Goal: Browse casually: Explore the website without a specific task or goal

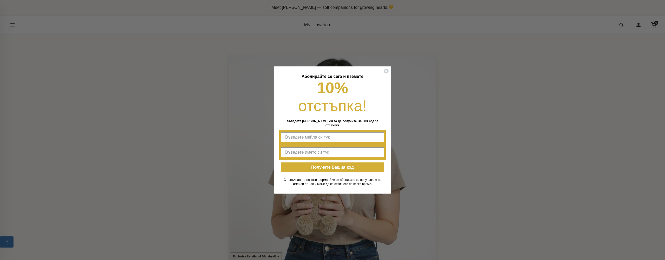
click at [12, 25] on div "Close dialog Абонирайте се сега и вземете 10% отстъпка! въведете мейла си за да…" at bounding box center [332, 130] width 665 height 260
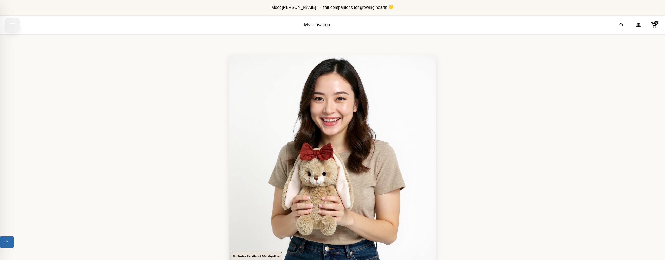
click at [14, 24] on icon "Open menu" at bounding box center [12, 24] width 5 height 9
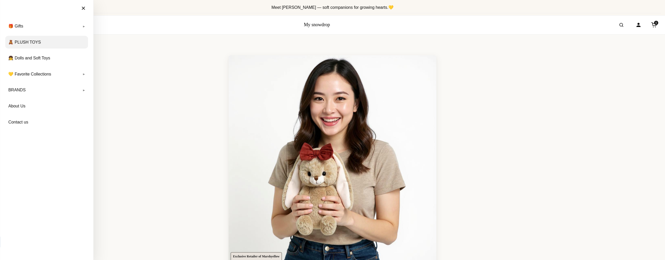
click at [42, 44] on link "🧸 PLUSH TOYS" at bounding box center [46, 42] width 83 height 13
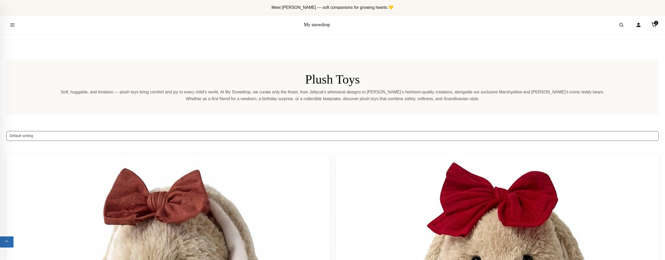
click at [103, 30] on div "My snowdrop 0" at bounding box center [332, 25] width 665 height 19
click at [13, 24] on icon "Open menu" at bounding box center [12, 24] width 5 height 9
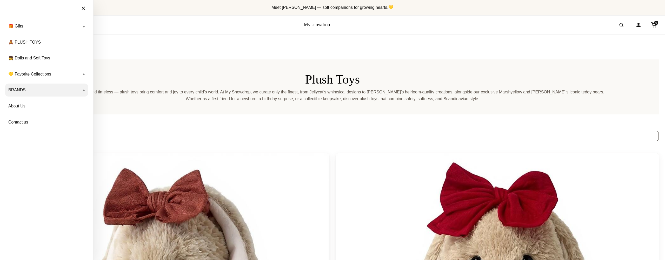
click at [31, 88] on link "BRANDS" at bounding box center [46, 90] width 83 height 13
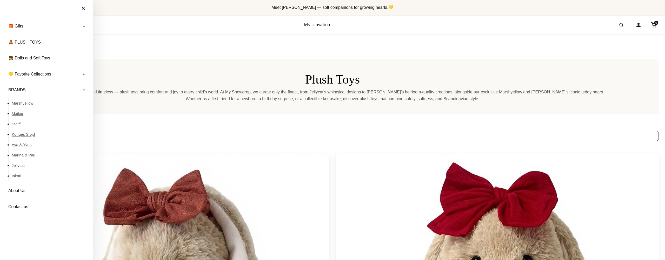
click at [19, 168] on link "Jellycat" at bounding box center [50, 166] width 76 height 10
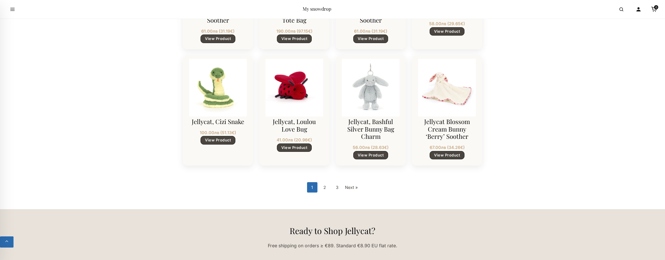
scroll to position [660, 0]
click at [323, 187] on link "2" at bounding box center [325, 187] width 10 height 10
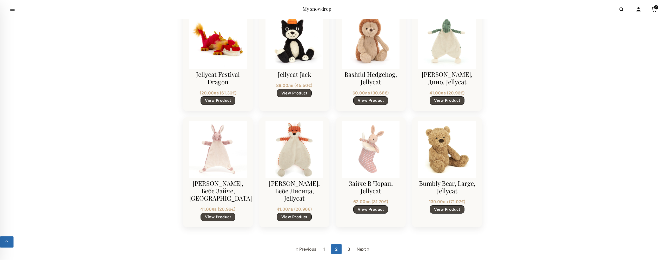
scroll to position [611, 0]
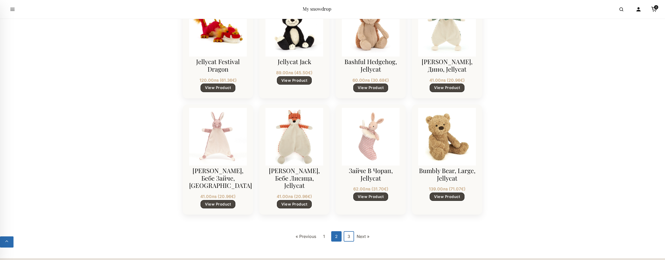
click at [349, 234] on link "3" at bounding box center [349, 236] width 10 height 10
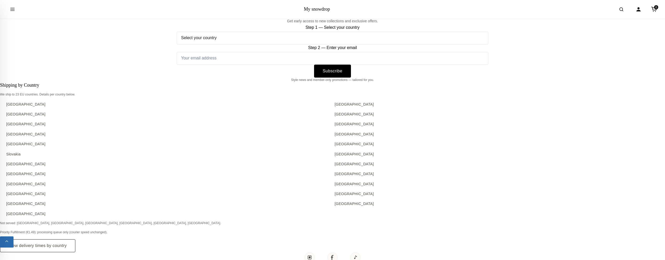
scroll to position [528, 0]
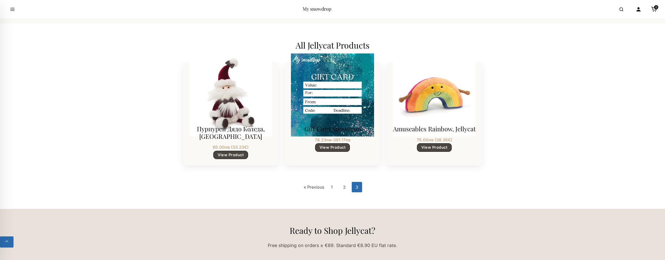
scroll to position [428, 0]
click at [9, 12] on button "Open menu" at bounding box center [12, 9] width 15 height 15
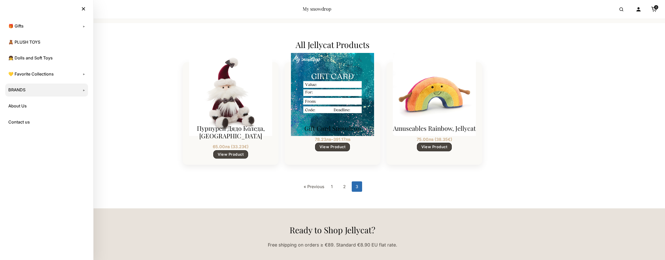
click at [29, 89] on link "BRANDS" at bounding box center [46, 90] width 83 height 13
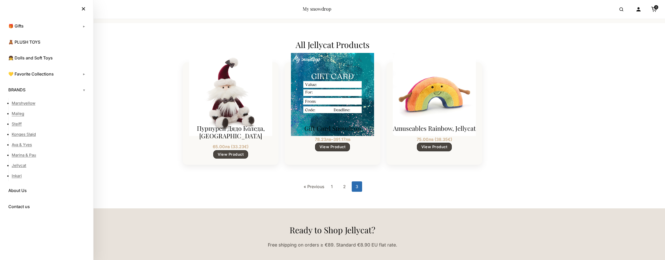
click at [22, 113] on link "Maileg" at bounding box center [50, 114] width 76 height 10
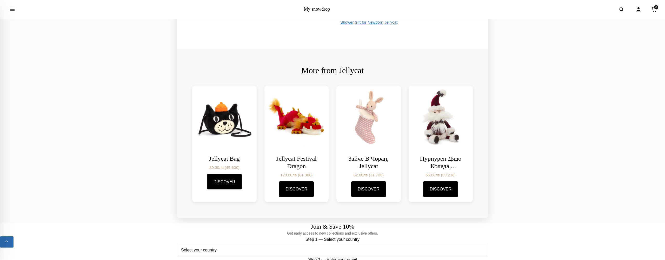
scroll to position [469, 0]
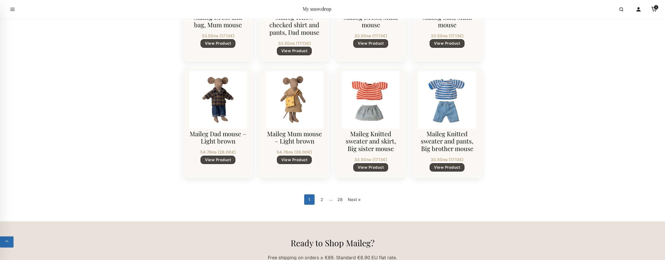
scroll to position [656, 0]
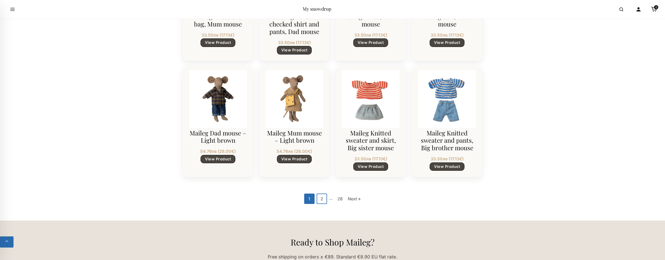
click at [323, 200] on link "2" at bounding box center [322, 199] width 10 height 10
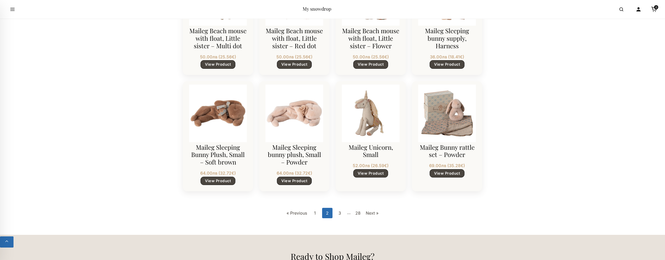
scroll to position [644, 0]
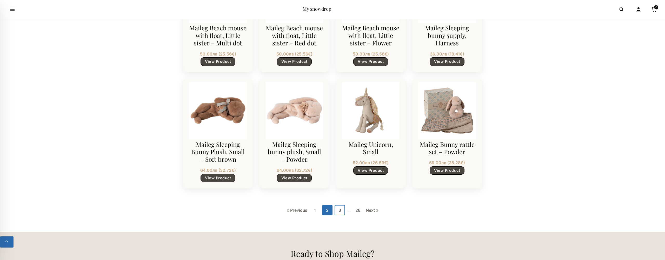
click at [340, 210] on link "3" at bounding box center [340, 210] width 10 height 10
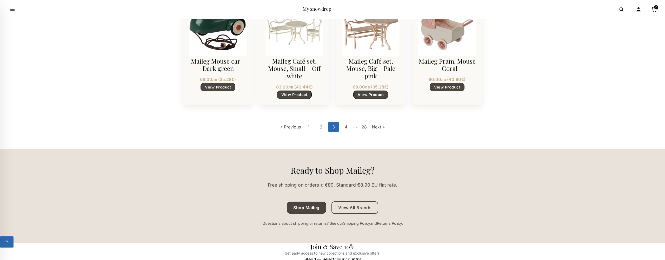
scroll to position [736, 0]
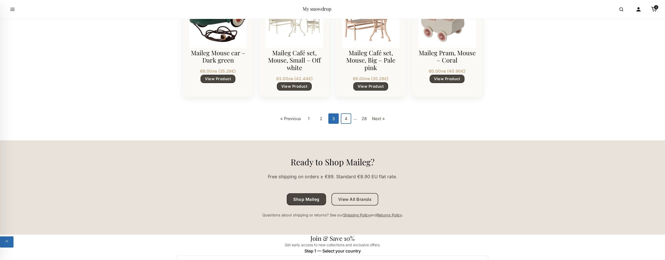
click at [344, 119] on link "4" at bounding box center [346, 119] width 10 height 10
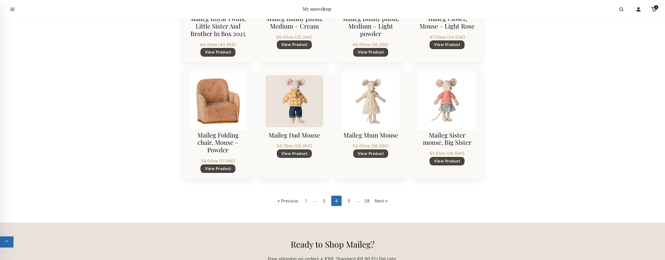
scroll to position [662, 0]
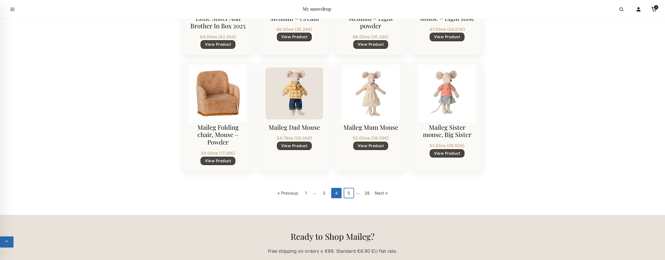
click at [351, 195] on link "5" at bounding box center [349, 193] width 10 height 10
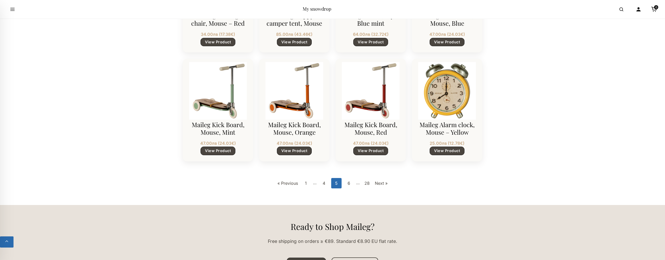
scroll to position [655, 0]
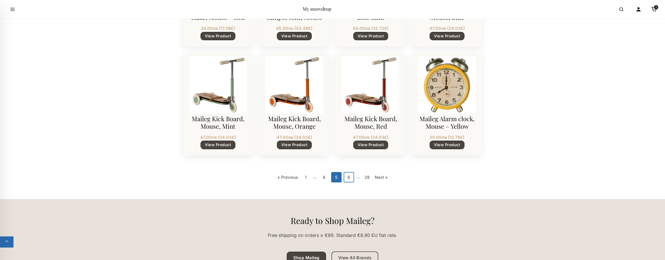
click at [348, 177] on link "6" at bounding box center [349, 177] width 10 height 10
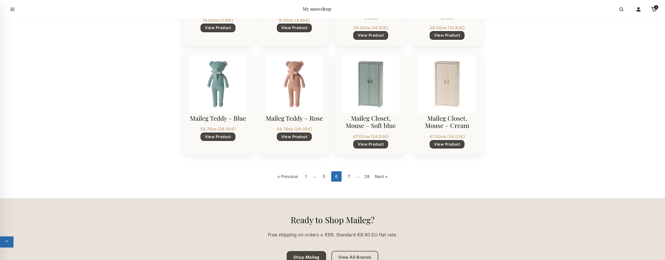
scroll to position [671, 0]
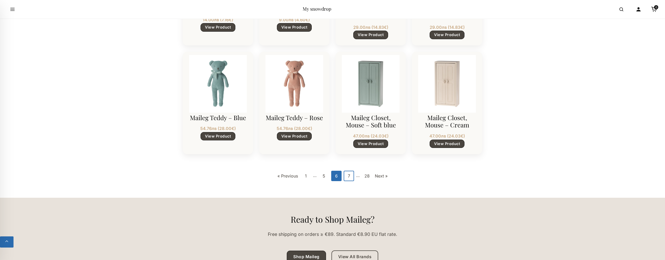
click at [351, 175] on link "7" at bounding box center [349, 176] width 10 height 10
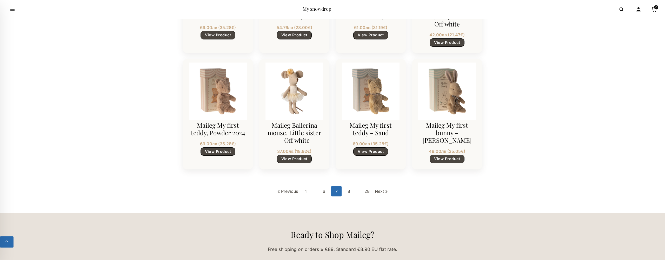
scroll to position [732, 0]
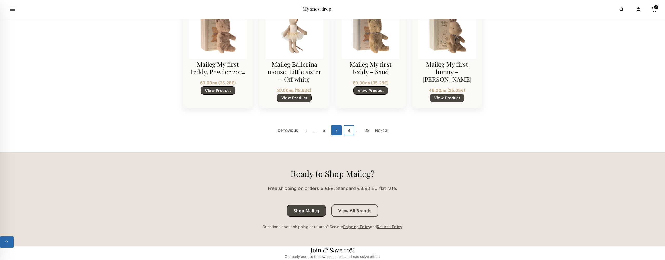
click at [351, 125] on link "8" at bounding box center [349, 130] width 10 height 10
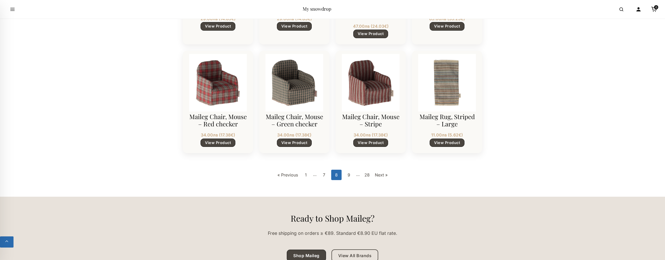
scroll to position [690, 0]
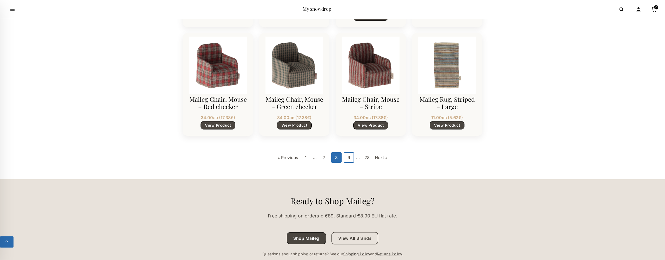
click at [347, 155] on link "9" at bounding box center [349, 157] width 10 height 10
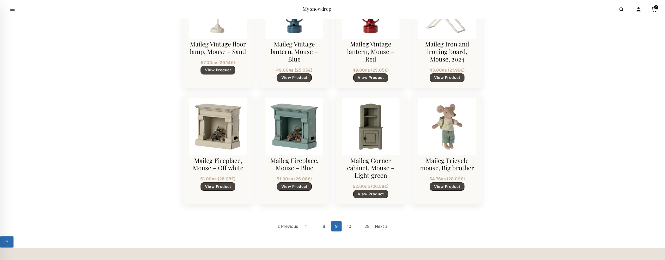
scroll to position [656, 0]
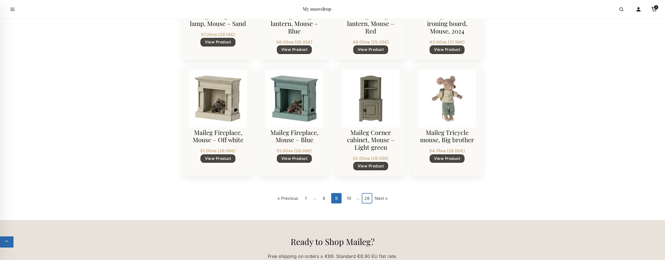
click at [368, 200] on link "28" at bounding box center [367, 198] width 10 height 10
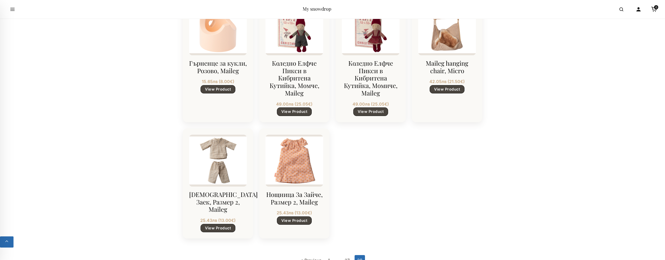
scroll to position [488, 0]
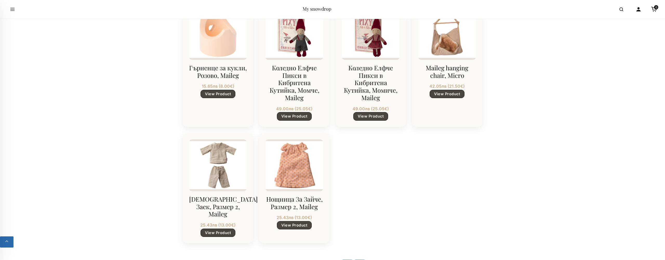
click at [347, 260] on link "27" at bounding box center [347, 265] width 10 height 10
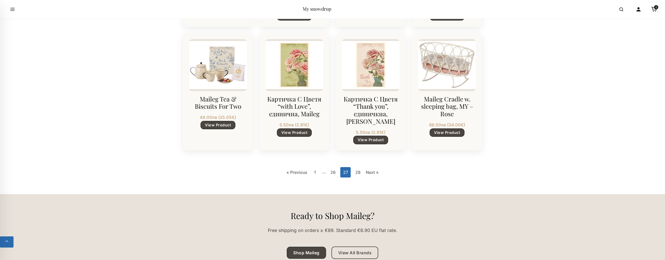
scroll to position [690, 0]
click at [330, 167] on link "26" at bounding box center [333, 172] width 10 height 10
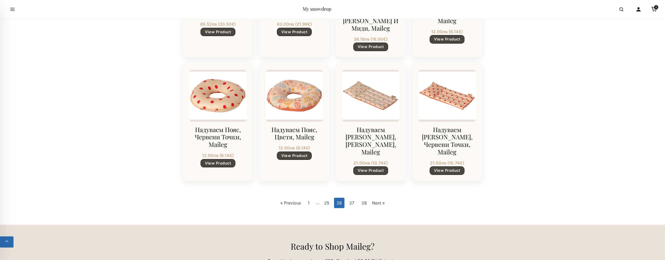
scroll to position [662, 0]
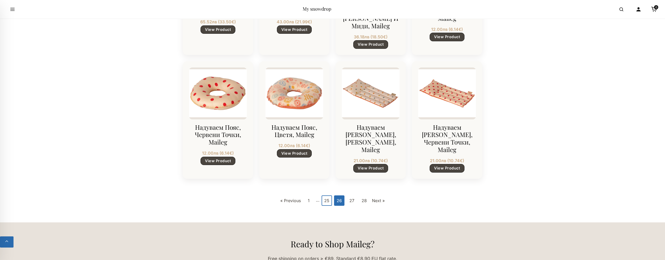
click at [331, 196] on link "25" at bounding box center [327, 201] width 10 height 10
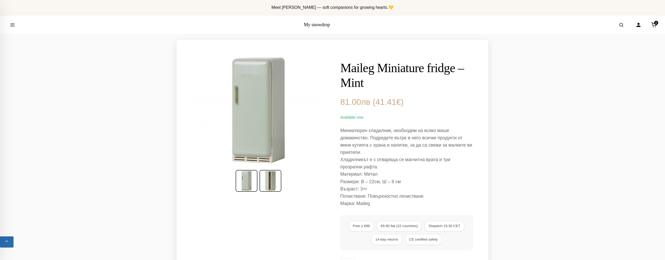
click at [274, 176] on img at bounding box center [271, 181] width 22 height 22
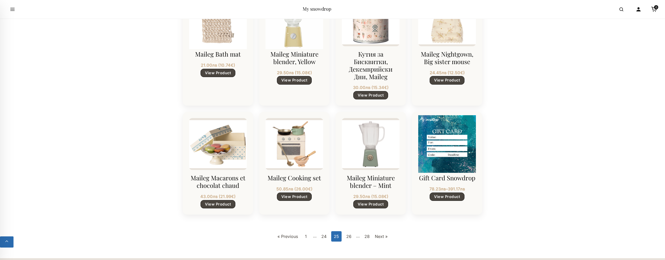
scroll to position [660, 0]
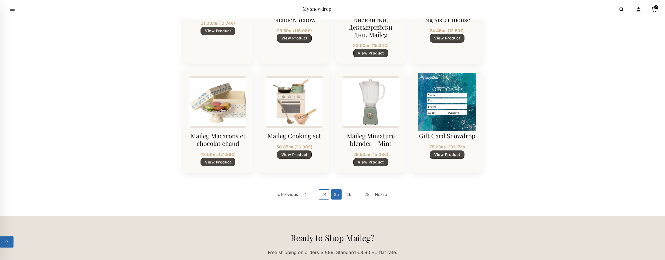
click at [324, 195] on link "24" at bounding box center [324, 194] width 10 height 10
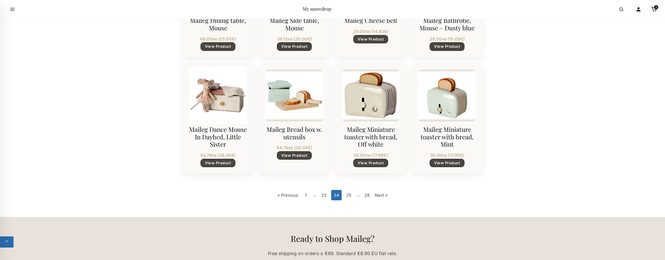
scroll to position [653, 0]
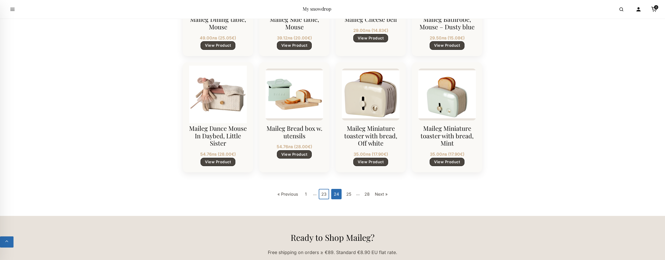
click at [322, 189] on link "23" at bounding box center [324, 194] width 10 height 10
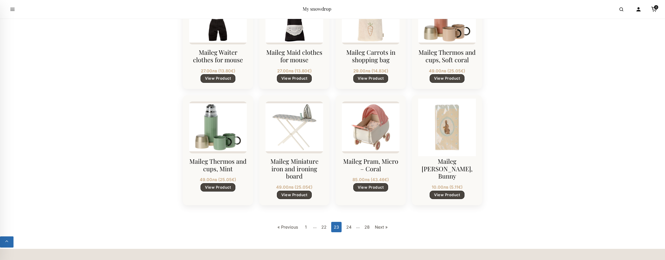
scroll to position [626, 0]
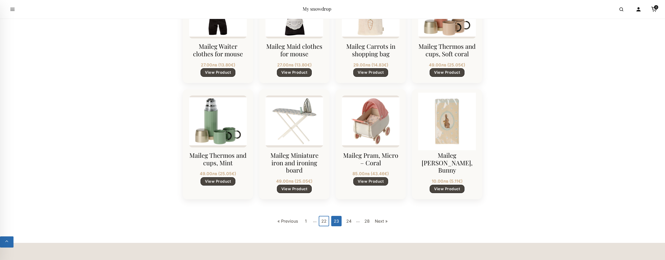
click at [319, 221] on link "22" at bounding box center [324, 221] width 10 height 10
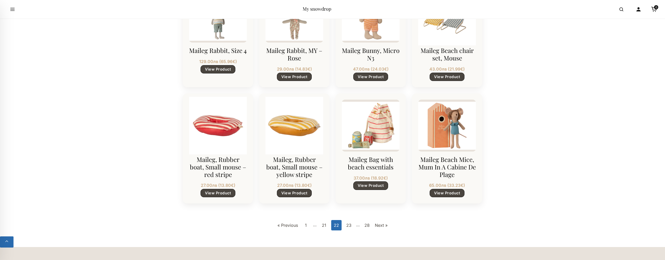
scroll to position [668, 0]
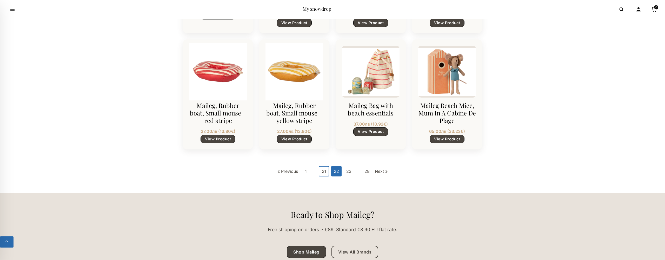
click at [322, 171] on link "21" at bounding box center [324, 171] width 10 height 10
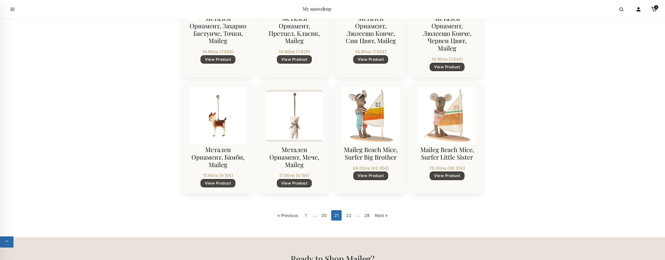
scroll to position [667, 0]
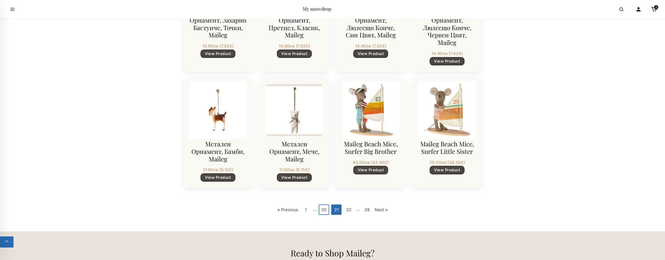
click at [323, 210] on link "20" at bounding box center [324, 210] width 10 height 10
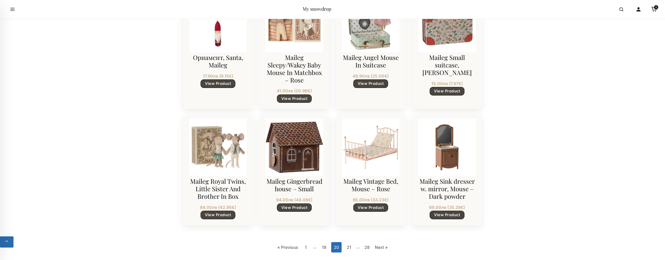
scroll to position [618, 0]
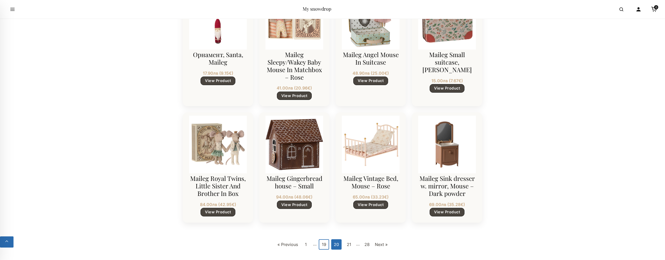
click at [322, 243] on link "19" at bounding box center [324, 245] width 10 height 10
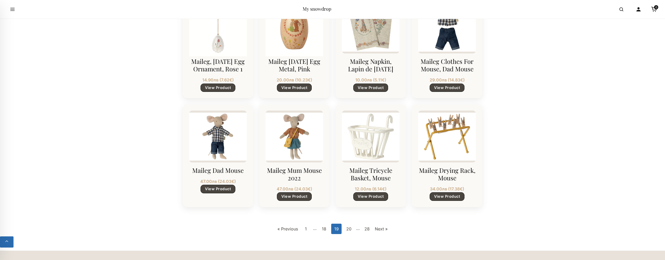
scroll to position [615, 0]
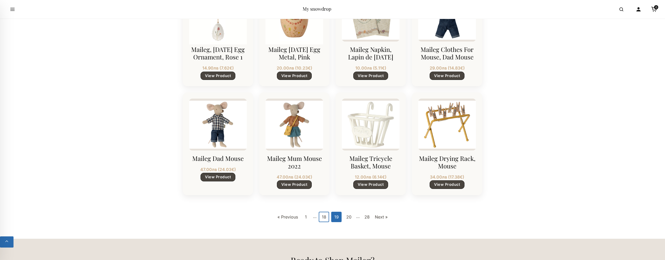
click at [321, 218] on link "18" at bounding box center [324, 217] width 10 height 10
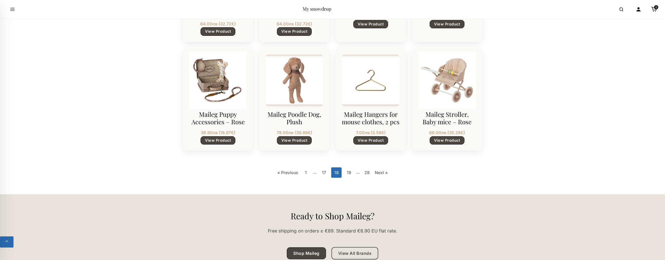
scroll to position [682, 0]
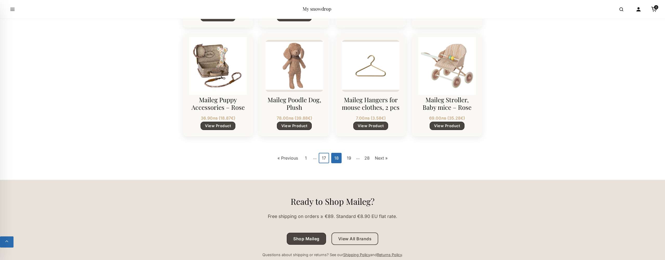
click at [325, 160] on link "17" at bounding box center [324, 158] width 10 height 10
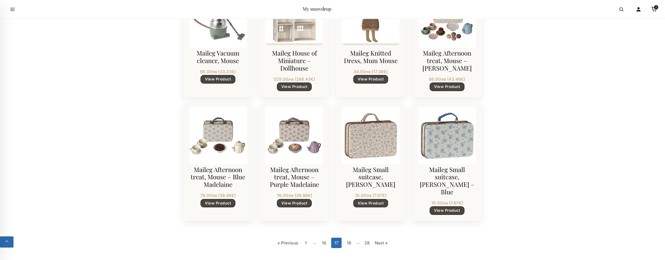
scroll to position [648, 0]
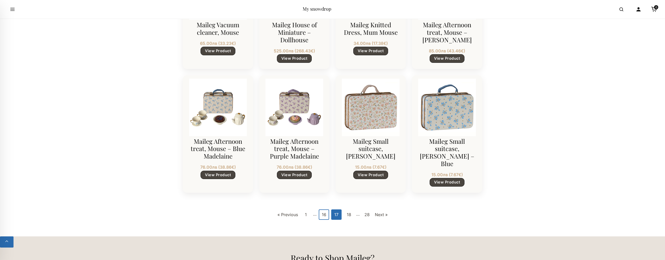
click at [322, 210] on link "16" at bounding box center [324, 215] width 10 height 10
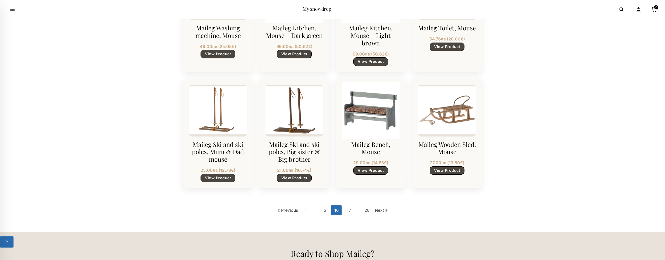
scroll to position [657, 0]
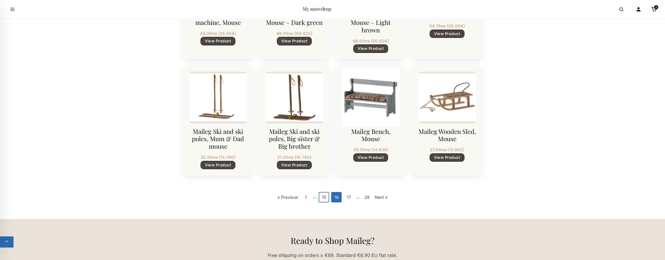
click at [323, 197] on link "15" at bounding box center [324, 197] width 10 height 10
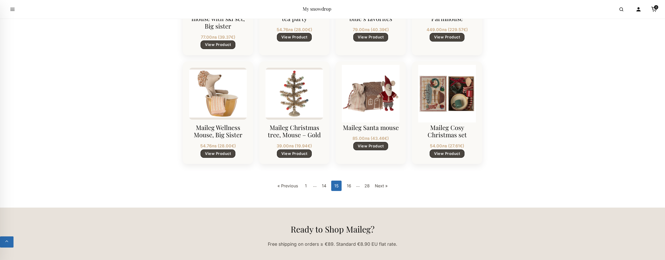
scroll to position [662, 0]
click at [320, 187] on link "14" at bounding box center [324, 186] width 10 height 10
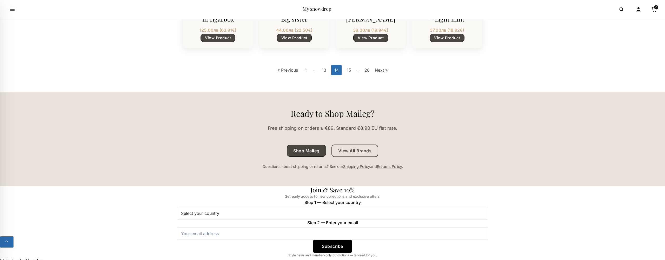
scroll to position [784, 0]
click at [323, 70] on link "13" at bounding box center [324, 70] width 10 height 10
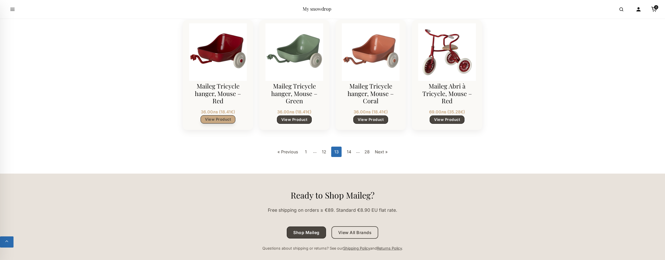
scroll to position [696, 0]
click at [324, 151] on link "12" at bounding box center [324, 151] width 10 height 10
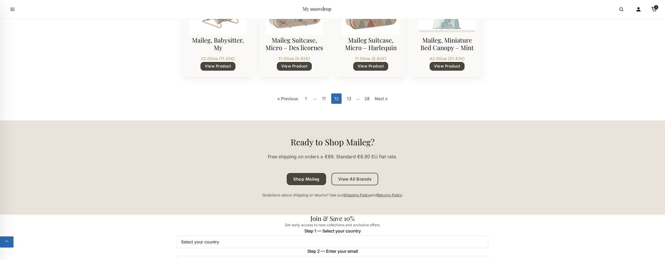
scroll to position [774, 0]
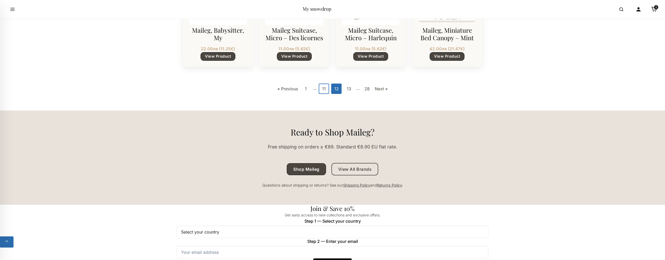
click at [327, 84] on link "11" at bounding box center [324, 89] width 10 height 10
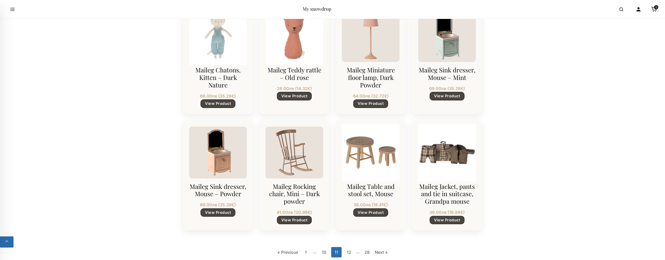
scroll to position [807, 0]
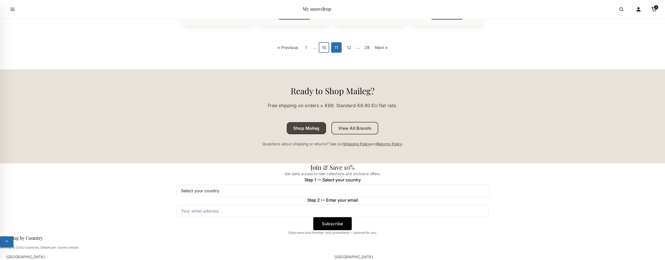
click at [326, 43] on link "10" at bounding box center [324, 47] width 10 height 10
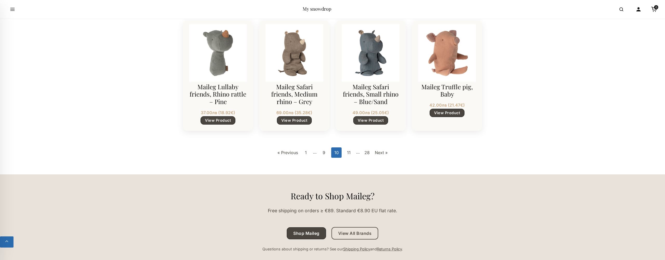
scroll to position [703, 0]
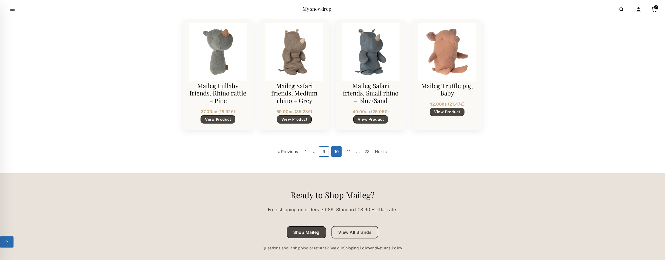
click at [324, 154] on link "9" at bounding box center [324, 152] width 10 height 10
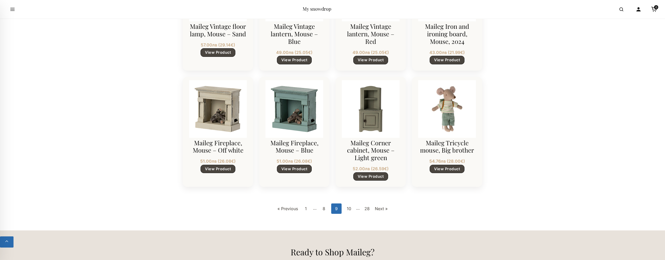
scroll to position [661, 0]
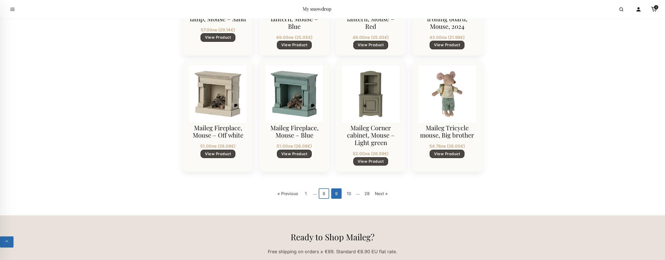
click at [324, 192] on link "8" at bounding box center [324, 194] width 10 height 10
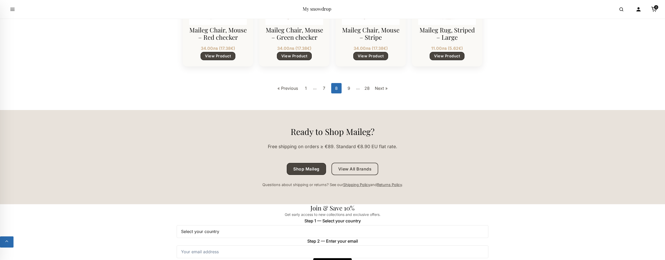
scroll to position [785, 0]
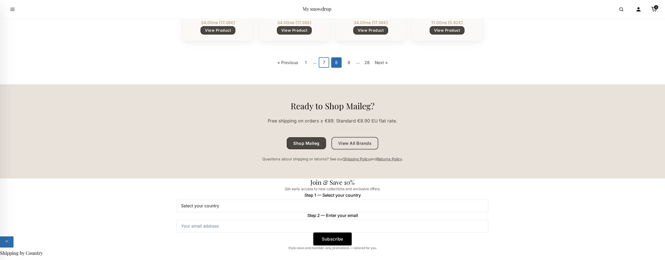
click at [324, 61] on link "7" at bounding box center [324, 62] width 10 height 10
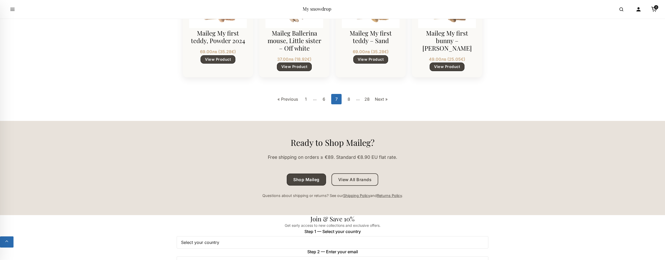
scroll to position [764, 0]
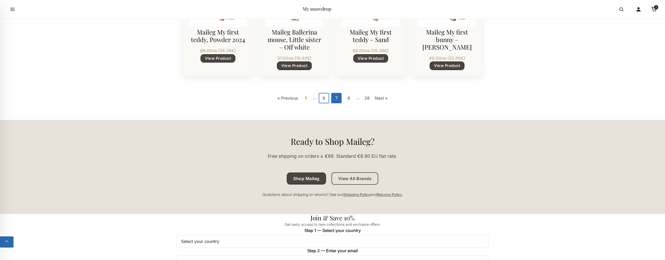
click at [325, 93] on link "6" at bounding box center [324, 98] width 10 height 10
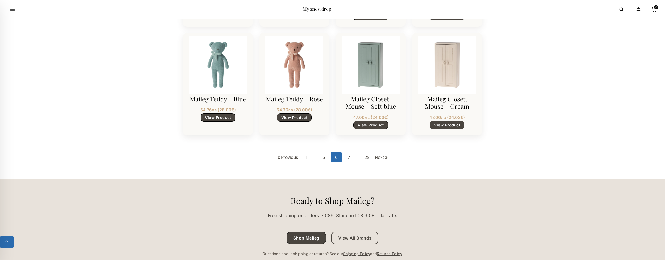
scroll to position [699, 0]
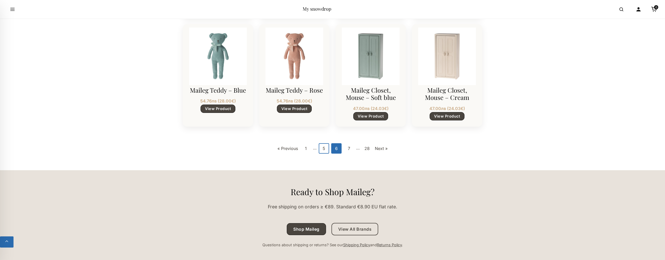
click at [326, 146] on link "5" at bounding box center [324, 148] width 10 height 10
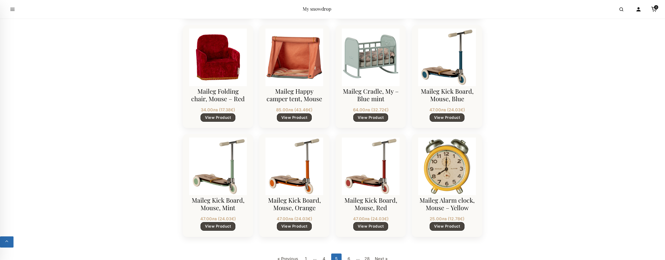
scroll to position [620, 0]
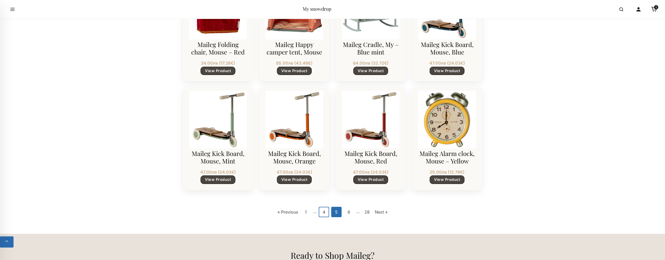
click at [326, 211] on link "4" at bounding box center [324, 212] width 10 height 10
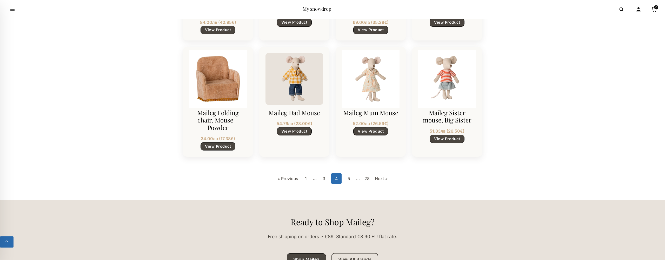
scroll to position [676, 0]
click at [323, 180] on link "3" at bounding box center [324, 179] width 10 height 10
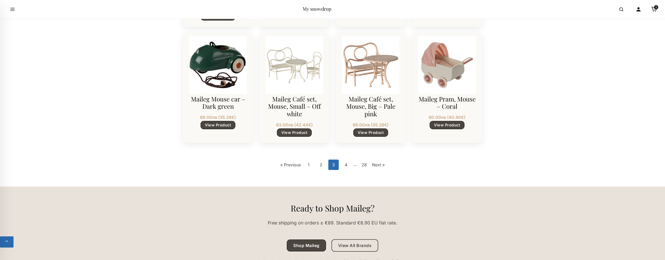
scroll to position [691, 0]
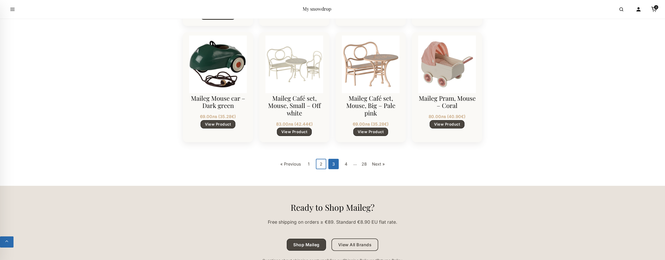
click at [320, 165] on link "2" at bounding box center [321, 164] width 10 height 10
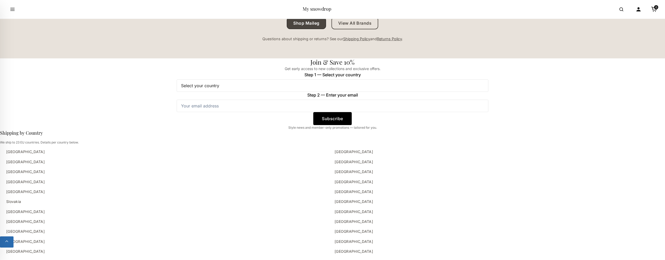
scroll to position [826, 0]
